Goal: Task Accomplishment & Management: Manage account settings

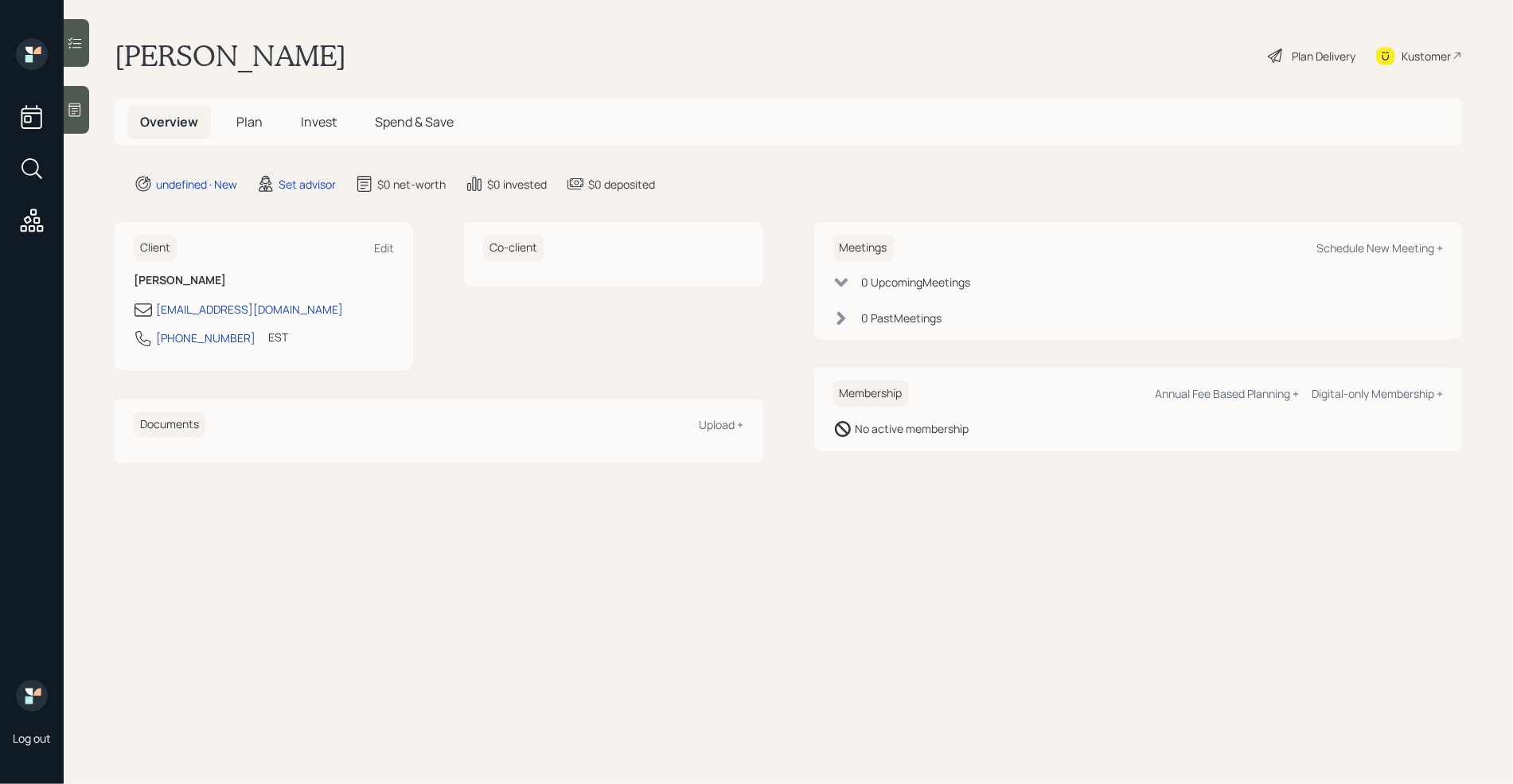
click at [85, 122] on div at bounding box center [76, 109] width 25 height 48
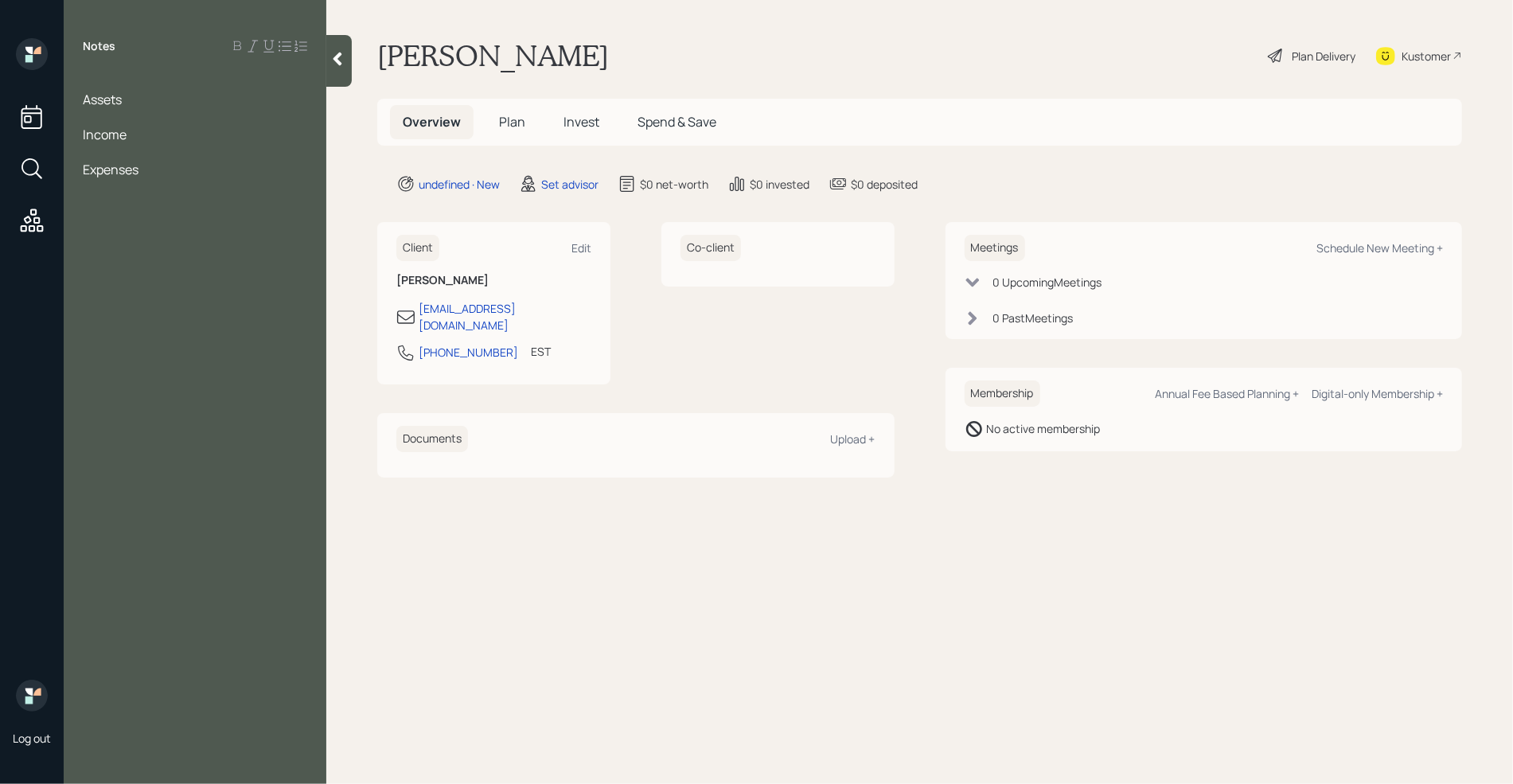
click at [93, 74] on div at bounding box center [195, 82] width 225 height 18
click at [584, 247] on div "Edit" at bounding box center [581, 248] width 20 height 15
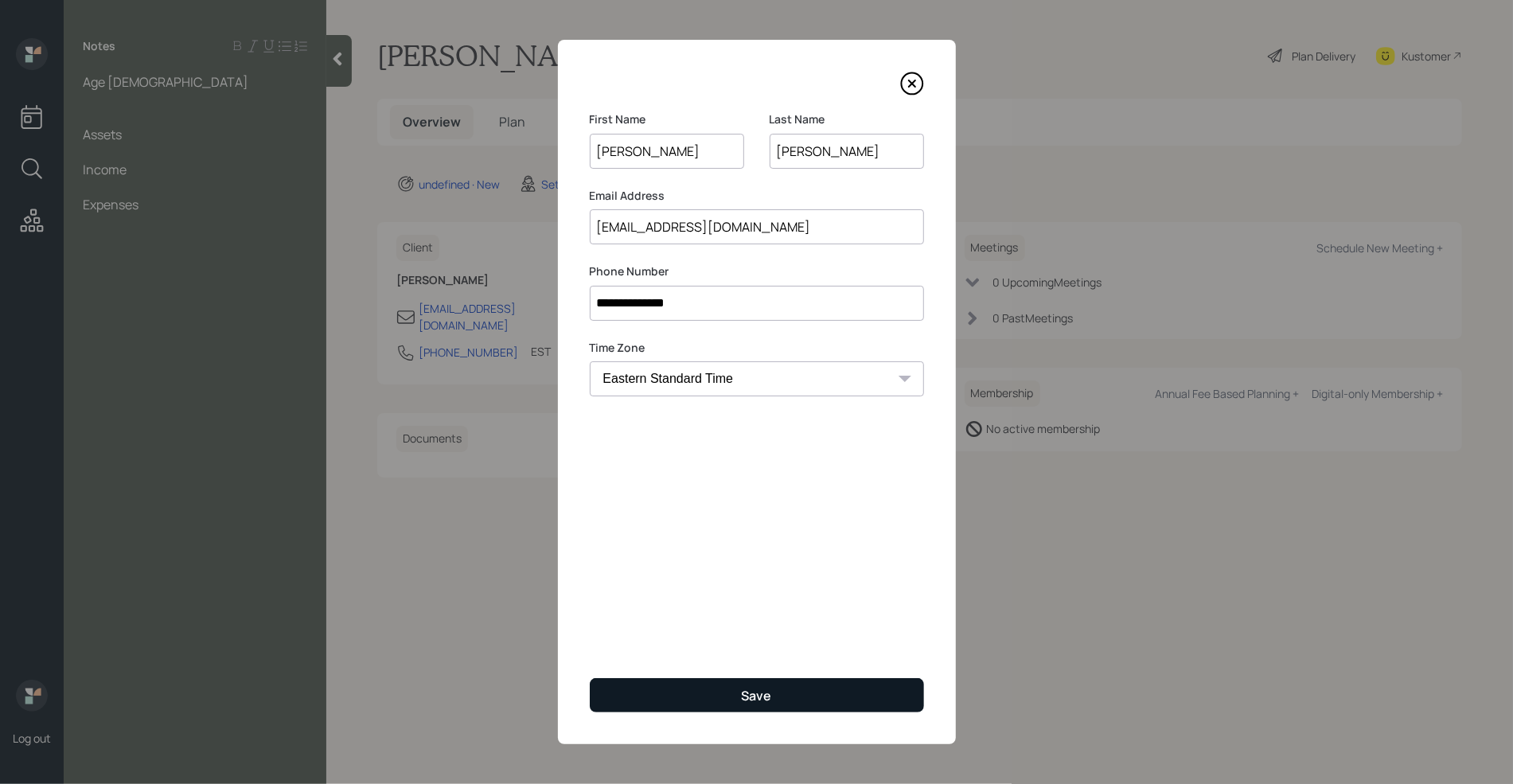
type input "[PERSON_NAME]"
click at [754, 697] on div "Save" at bounding box center [756, 695] width 30 height 18
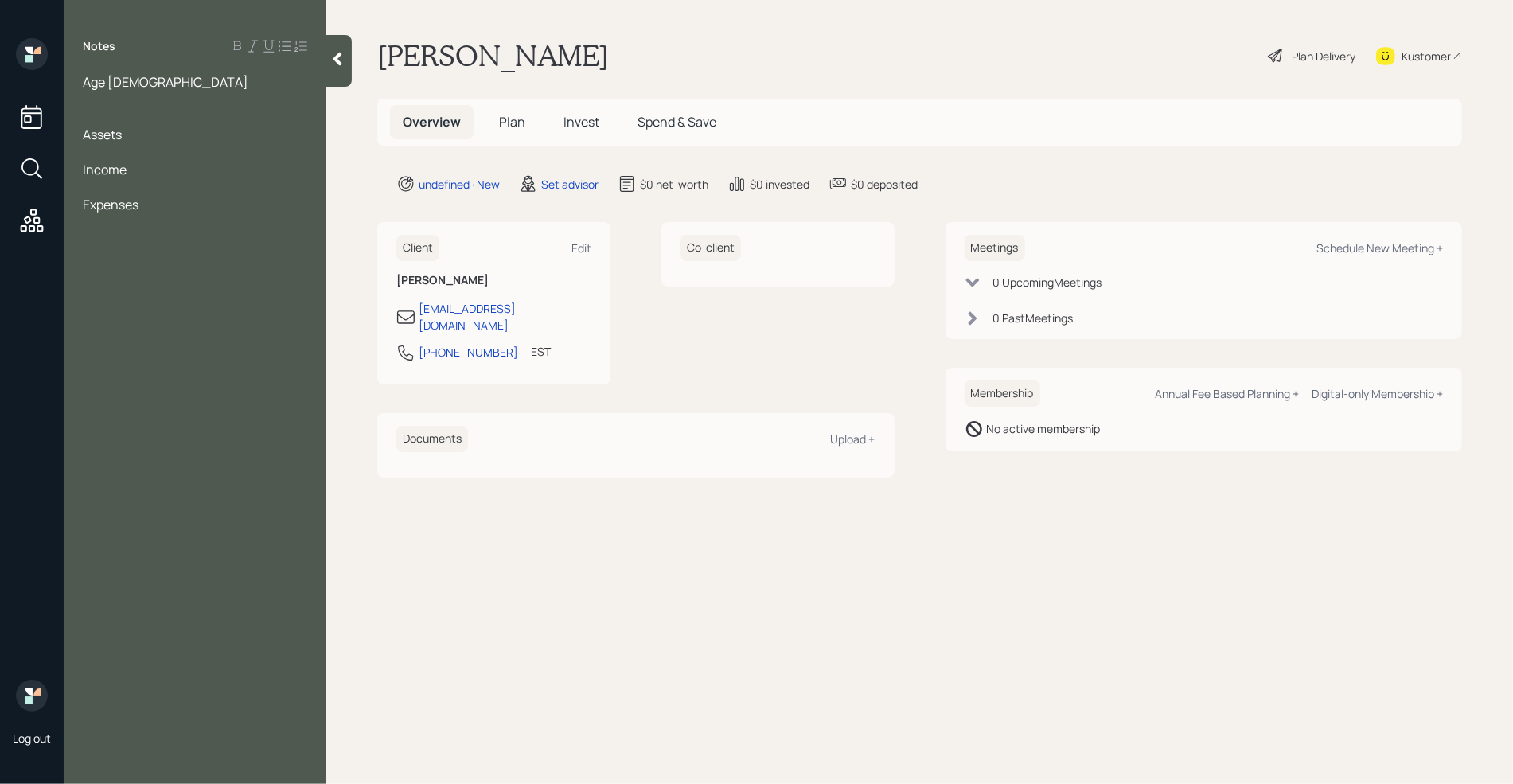
click at [567, 617] on main "[PERSON_NAME] Plan Delivery Kustomer Overview Plan Invest Spend & Save undefine…" at bounding box center [920, 392] width 1187 height 784
click at [111, 117] on div at bounding box center [195, 117] width 225 height 18
click at [130, 150] on div at bounding box center [195, 152] width 225 height 18
click at [179, 193] on div "Income" at bounding box center [195, 186] width 225 height 18
click at [83, 204] on span "Pension" at bounding box center [106, 204] width 48 height 18
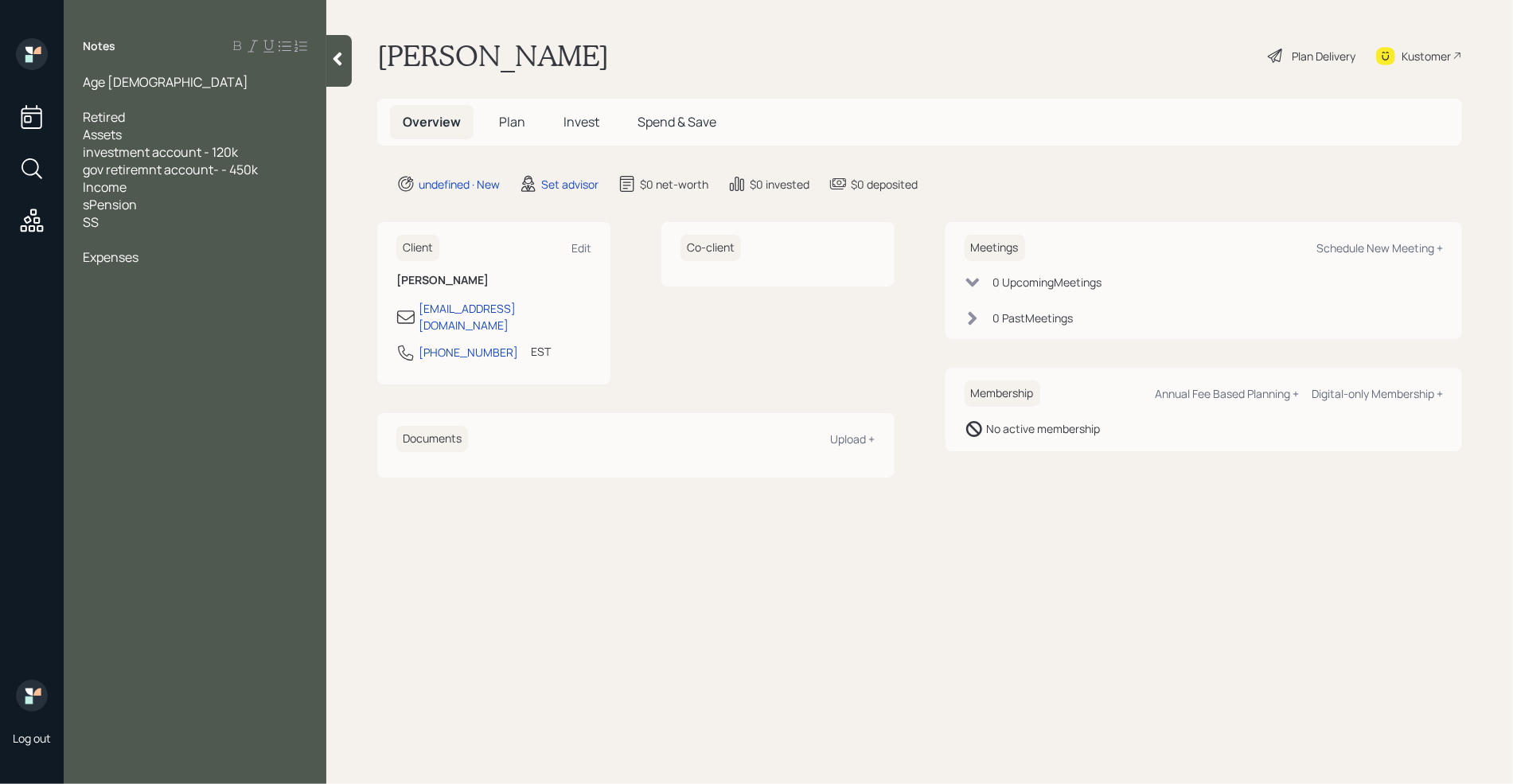
click at [128, 171] on span "gov retiremnt account- - 450k" at bounding box center [171, 169] width 175 height 18
click at [199, 149] on span "investment account - 120k" at bounding box center [160, 152] width 155 height 18
click at [220, 168] on span "gov retirement account- - 450k" at bounding box center [174, 169] width 182 height 18
click at [93, 154] on span "in - 120k" at bounding box center [106, 152] width 48 height 18
click at [101, 154] on span "Scwab account - 120k" at bounding box center [146, 152] width 128 height 18
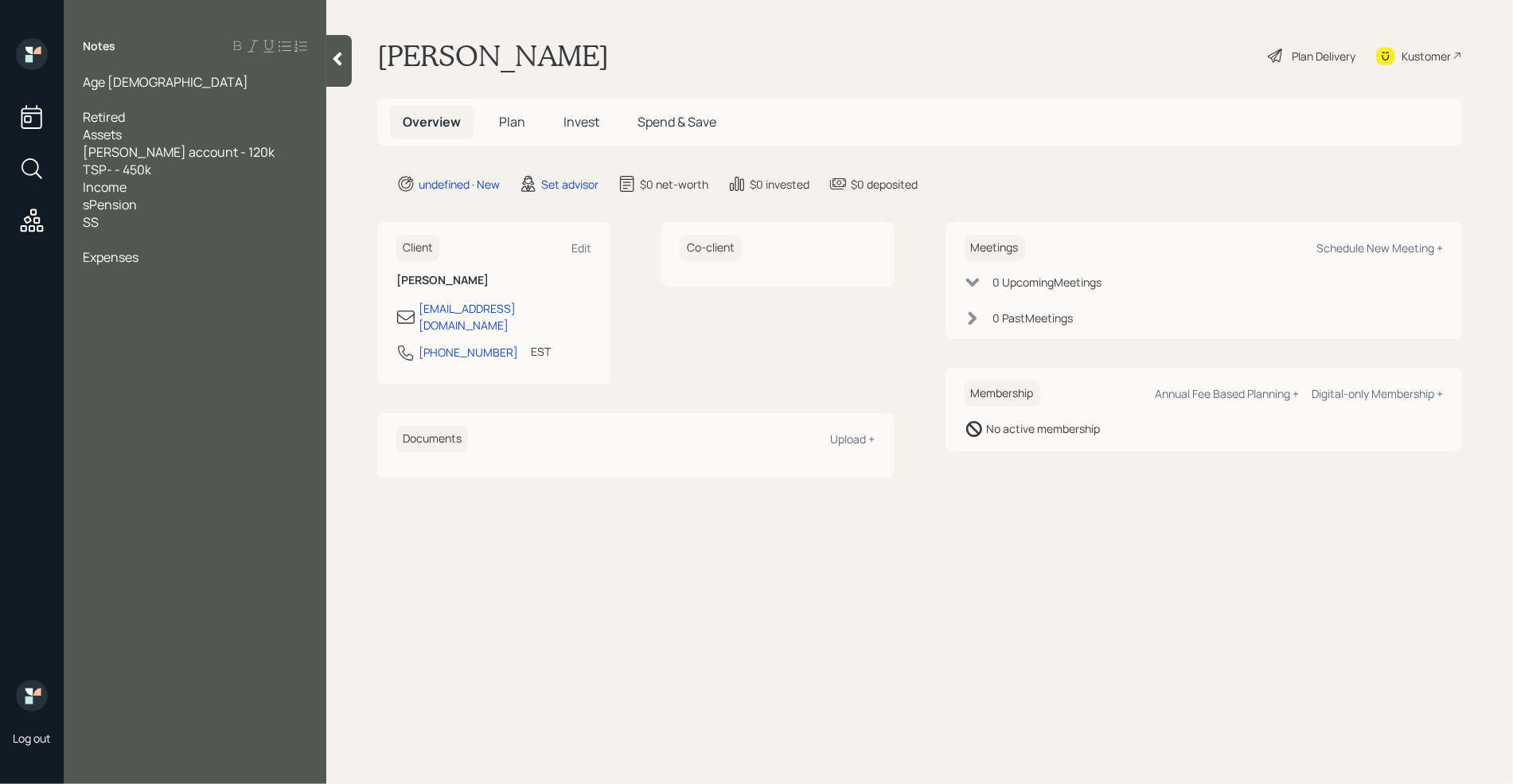
click at [185, 175] on div "TSP- - 450k" at bounding box center [195, 169] width 225 height 18
click at [182, 273] on div "Expenses" at bounding box center [195, 274] width 225 height 18
click at [96, 187] on div at bounding box center [195, 186] width 225 height 18
click at [190, 188] on div "Savings - 20k" at bounding box center [195, 186] width 225 height 18
click at [89, 240] on span "sPension" at bounding box center [110, 239] width 54 height 18
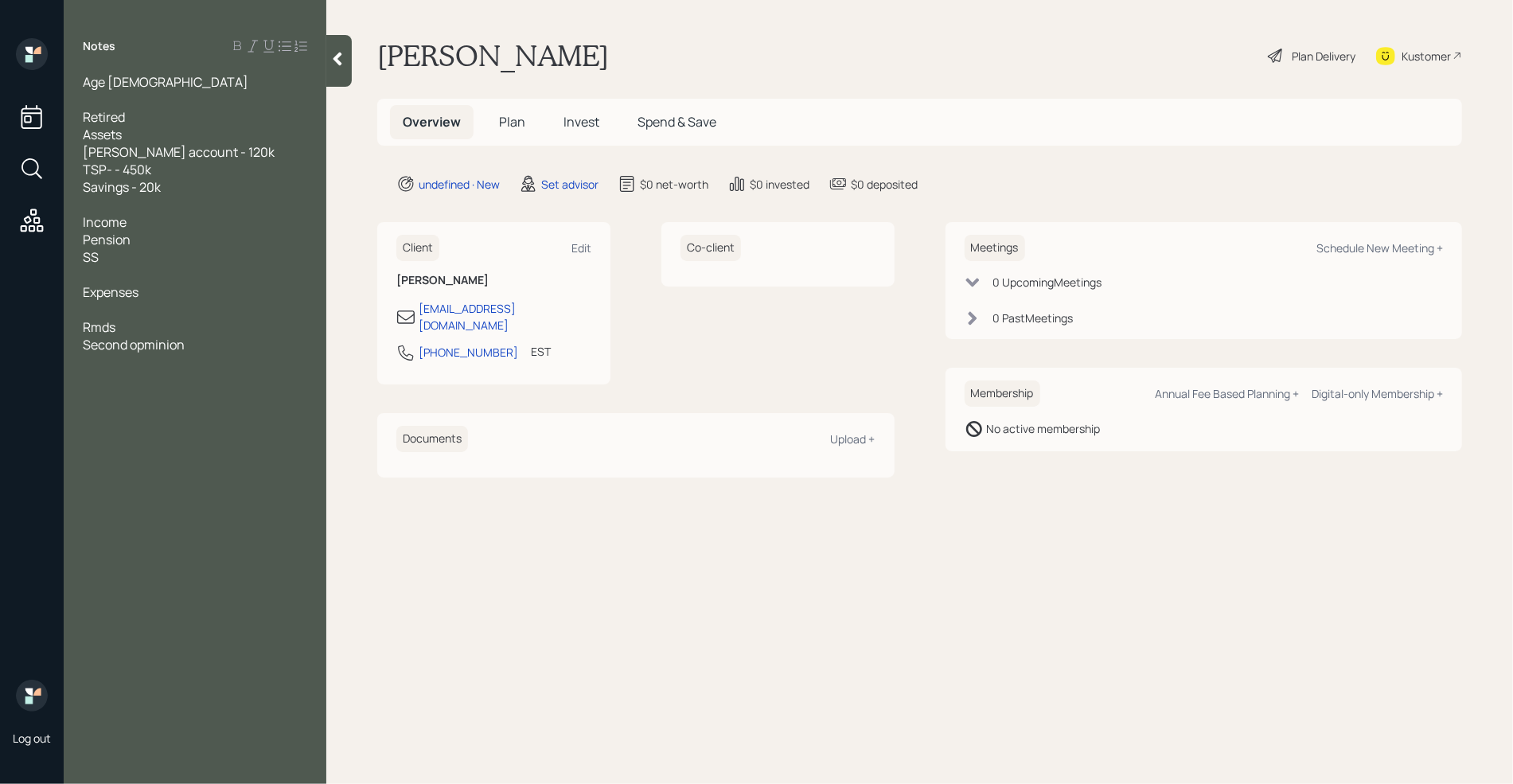
click at [137, 219] on div "Income" at bounding box center [195, 222] width 225 height 18
click at [155, 287] on div "Expenses" at bounding box center [195, 292] width 225 height 18
click at [137, 243] on div "Pension" at bounding box center [195, 239] width 225 height 18
click at [138, 254] on div "SS" at bounding box center [195, 256] width 225 height 18
click at [220, 277] on span "military retirement penniosn- 1800" at bounding box center [184, 274] width 202 height 18
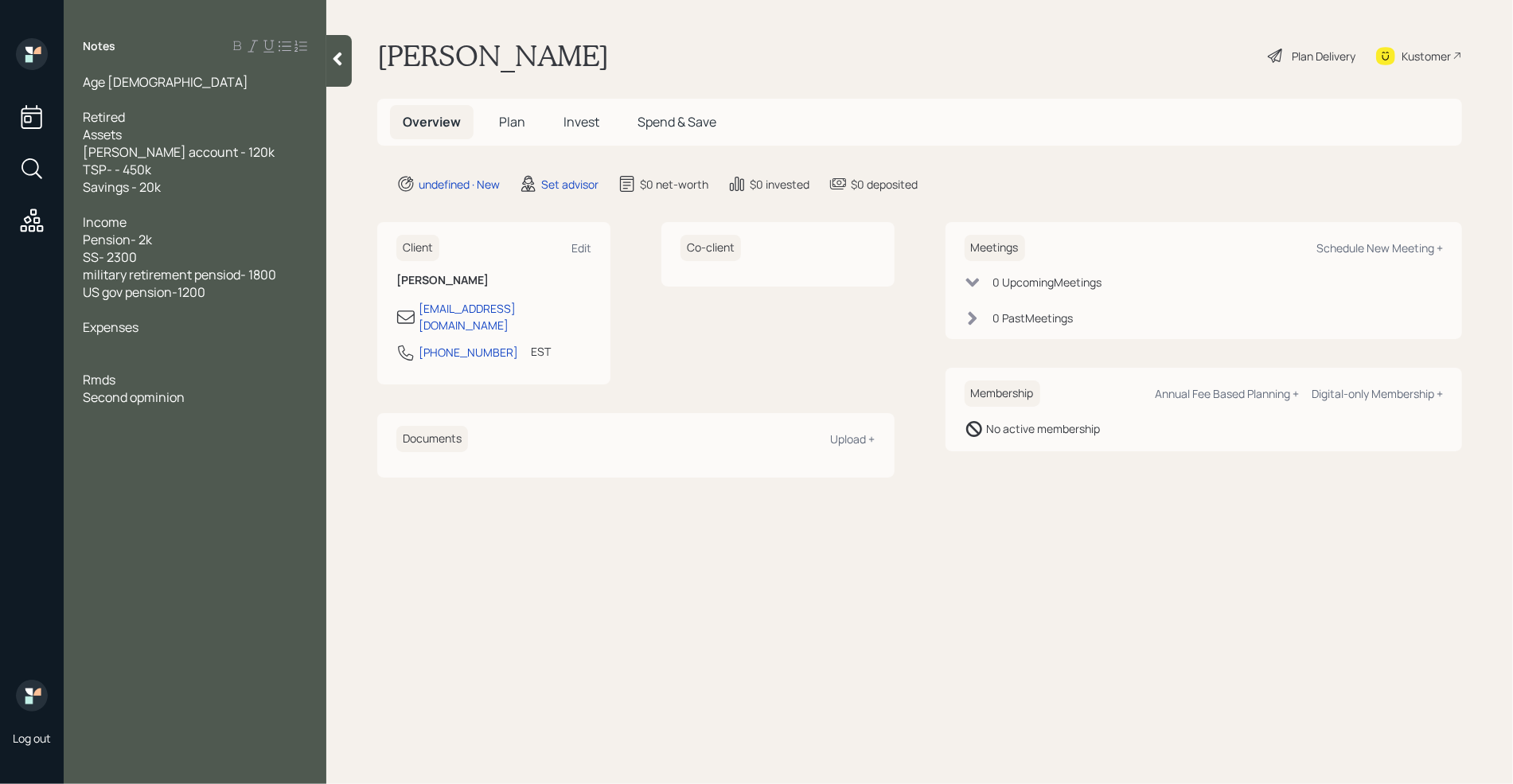
click at [249, 290] on div "US gov pension-1200" at bounding box center [195, 292] width 225 height 18
click at [106, 360] on div at bounding box center [195, 362] width 225 height 18
click at [85, 206] on div at bounding box center [195, 204] width 225 height 18
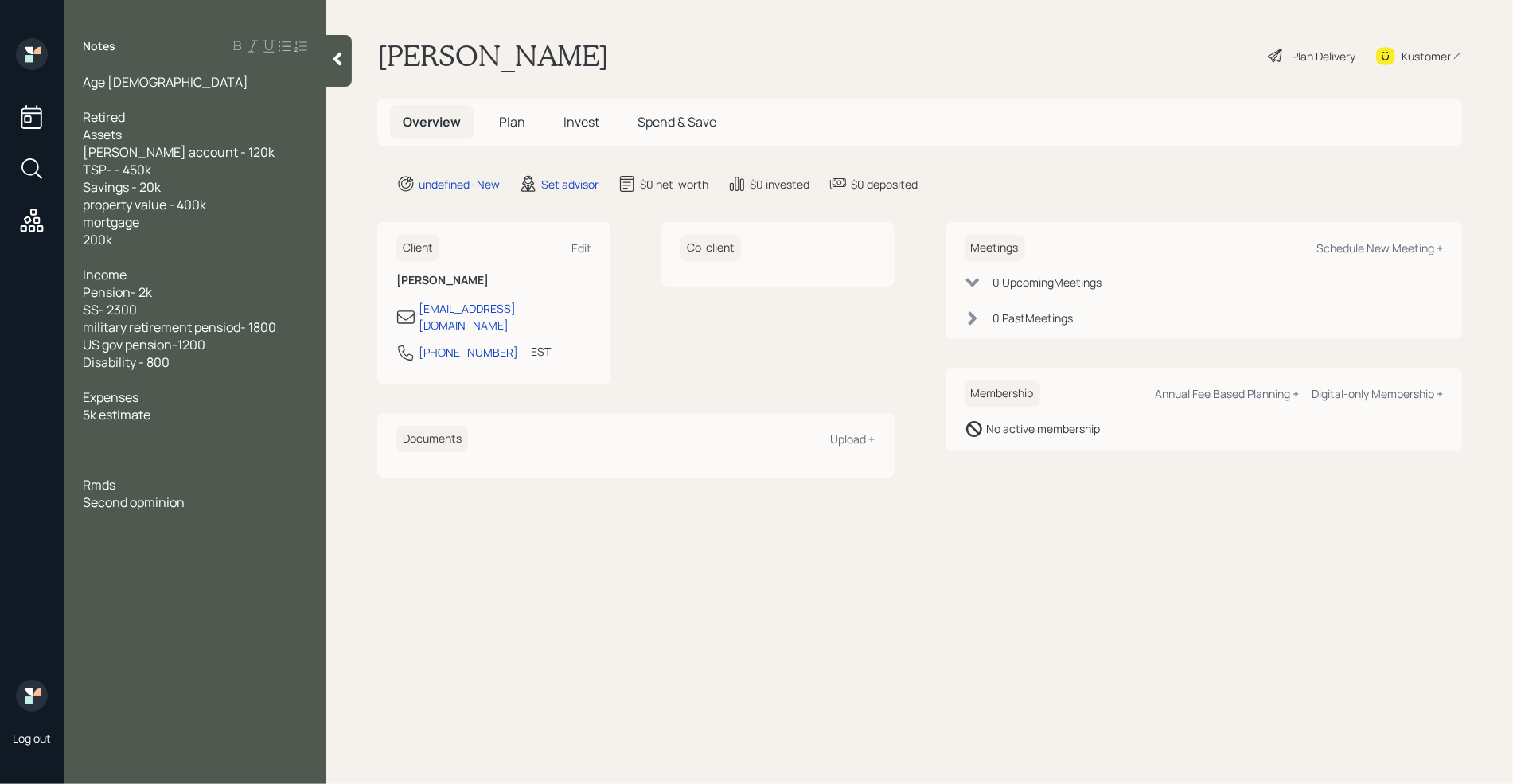
click at [154, 443] on div at bounding box center [195, 449] width 225 height 18
click at [116, 455] on div at bounding box center [195, 449] width 225 height 18
click at [106, 243] on span "200k" at bounding box center [98, 239] width 30 height 18
click at [126, 463] on div at bounding box center [195, 467] width 225 height 18
click at [117, 103] on div at bounding box center [195, 99] width 225 height 18
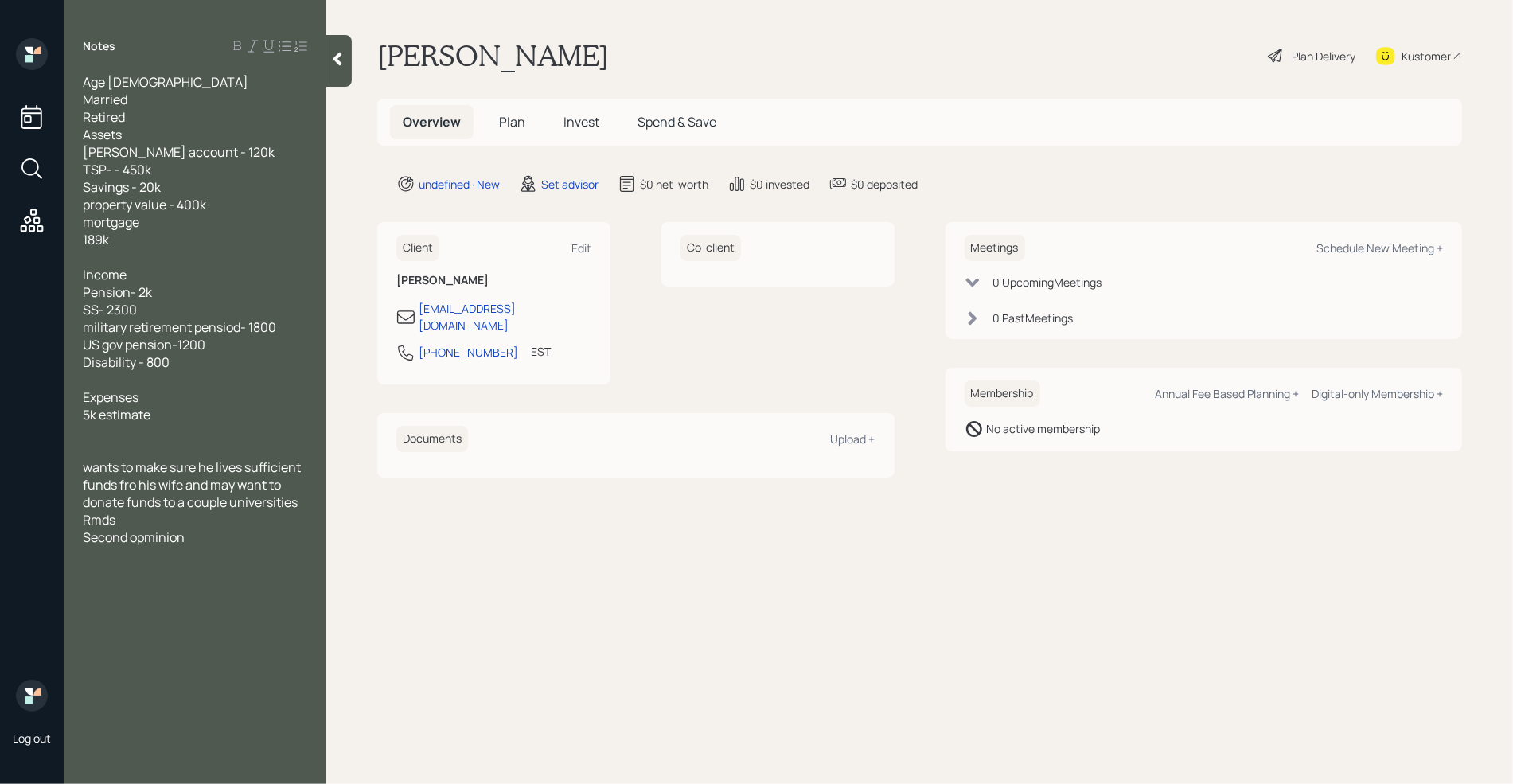
click at [143, 516] on div "Rmds" at bounding box center [195, 519] width 225 height 18
click at [319, 497] on div "Age [DEMOGRAPHIC_DATA] Married Retired Assets [PERSON_NAME] account - 120k TSP-…" at bounding box center [195, 319] width 263 height 490
click at [298, 506] on span "wants to make sure he lives sufficient funds fro his wife and may want to donat…" at bounding box center [193, 485] width 220 height 52
click at [155, 531] on div "Rmds" at bounding box center [195, 537] width 225 height 18
click at [340, 50] on div at bounding box center [339, 61] width 25 height 51
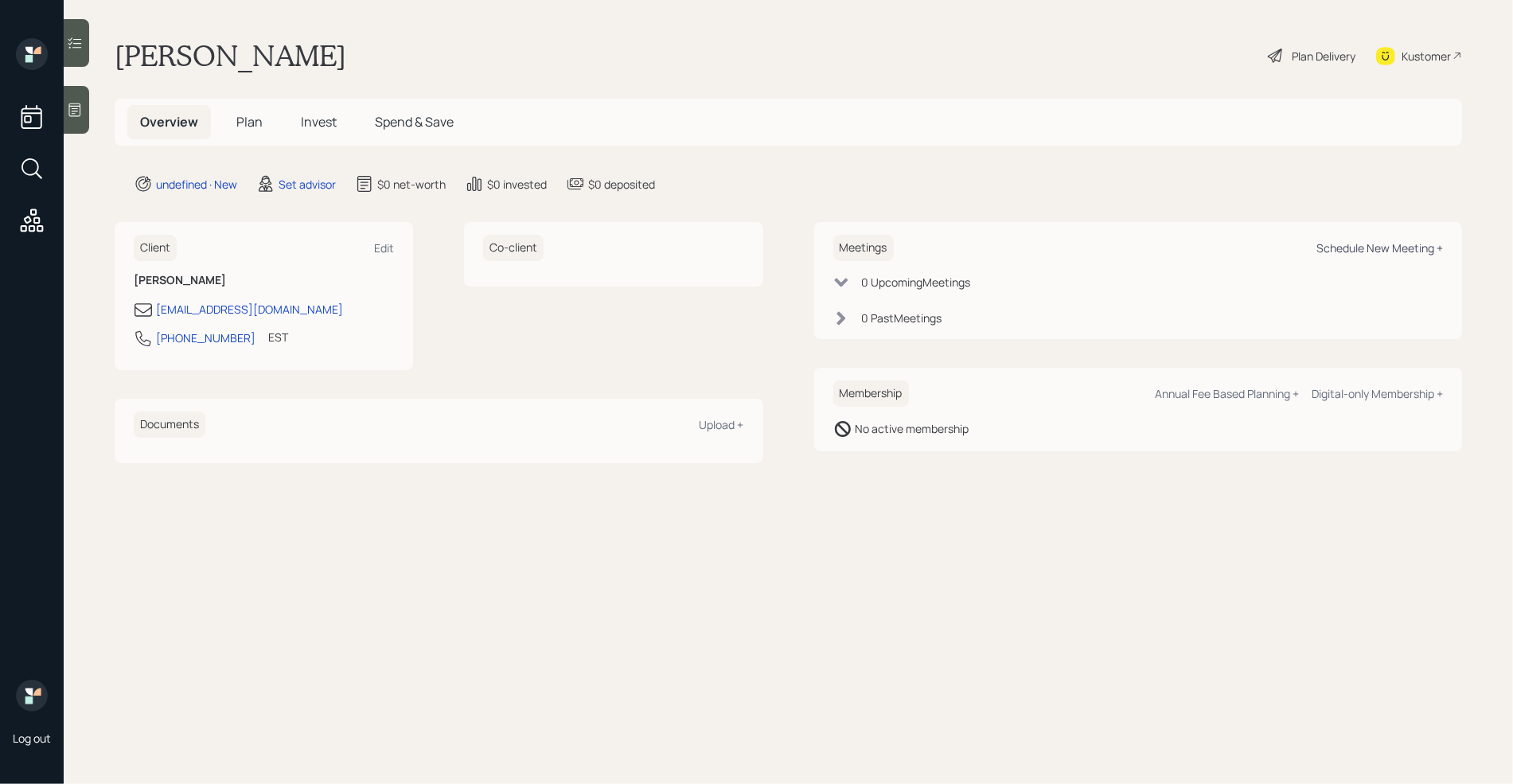
click at [1397, 246] on div "Schedule New Meeting +" at bounding box center [1381, 248] width 127 height 15
select select "round-[PERSON_NAME]"
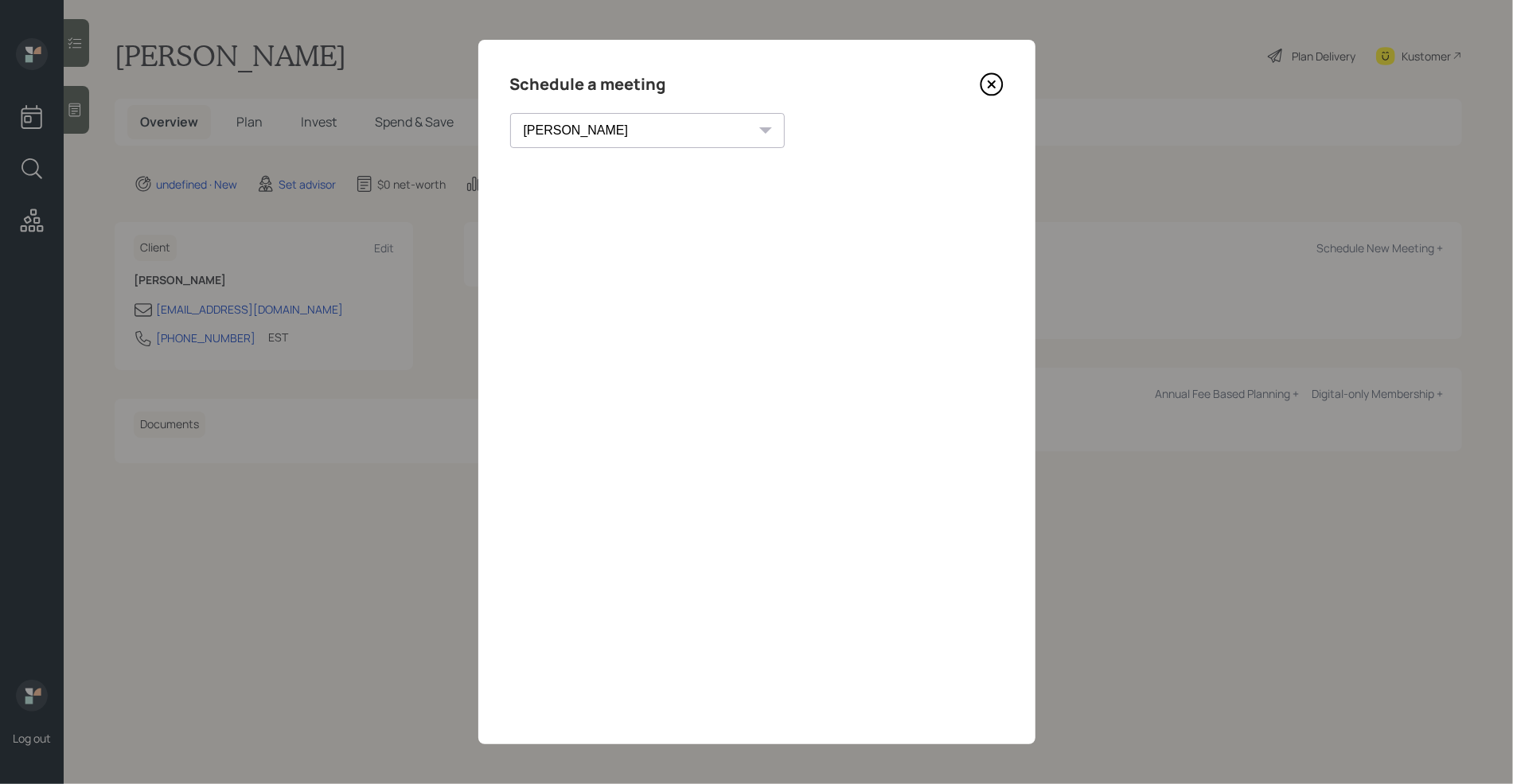
click at [989, 90] on icon at bounding box center [992, 85] width 24 height 24
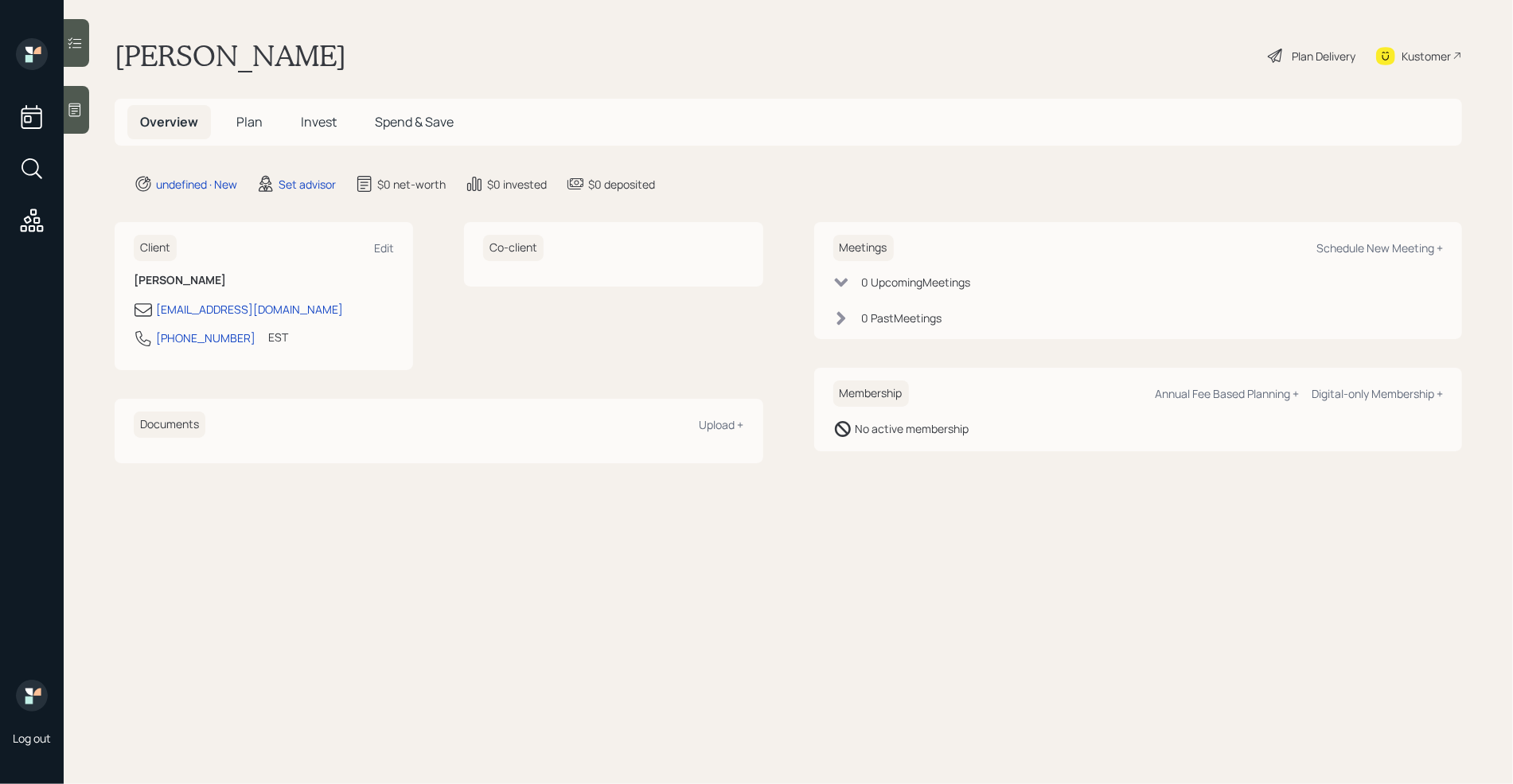
click at [84, 111] on div at bounding box center [76, 109] width 25 height 48
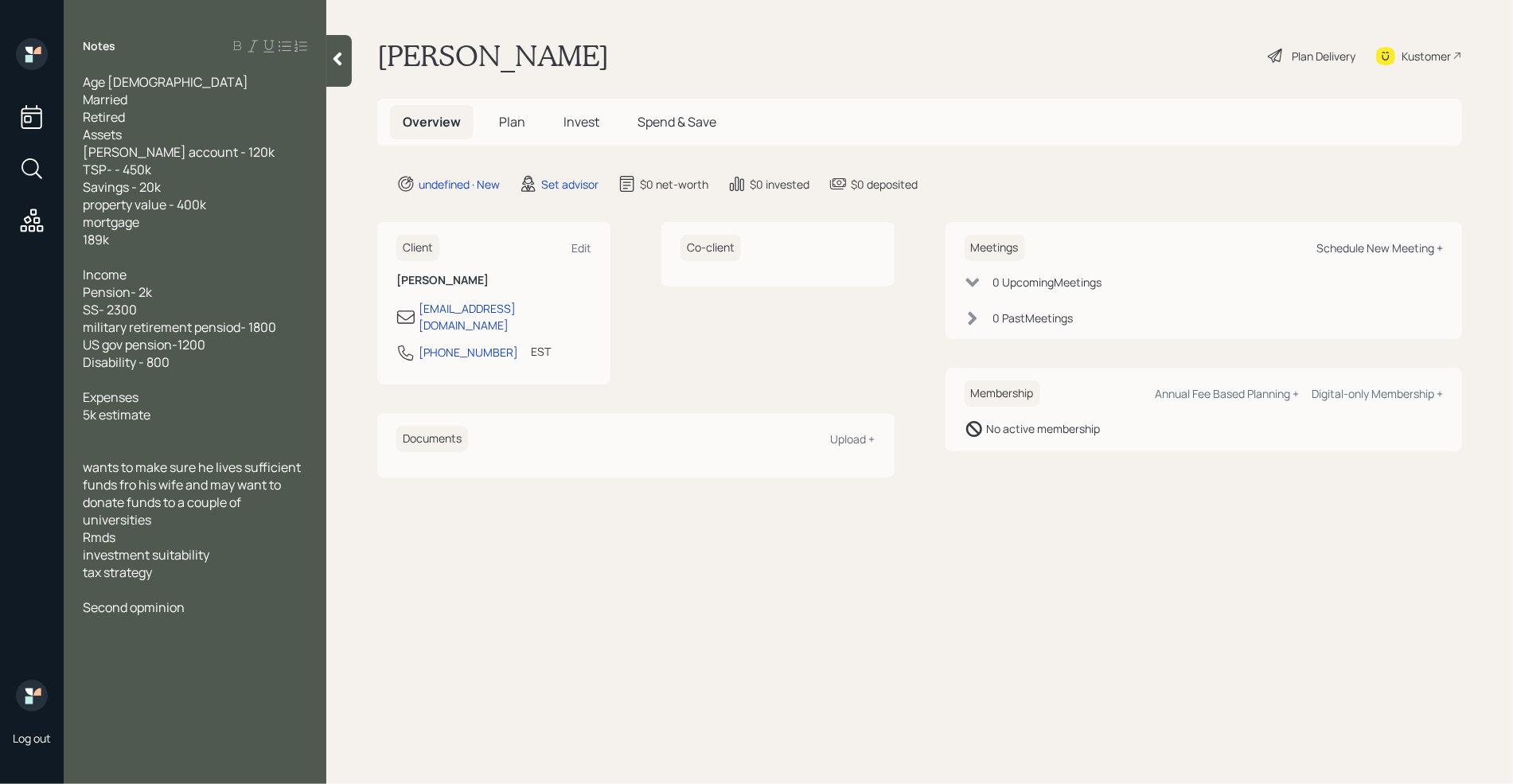
click at [1411, 252] on div "Schedule New Meeting +" at bounding box center [1381, 248] width 127 height 15
select select "round-[PERSON_NAME]"
